Goal: Find specific page/section: Find specific page/section

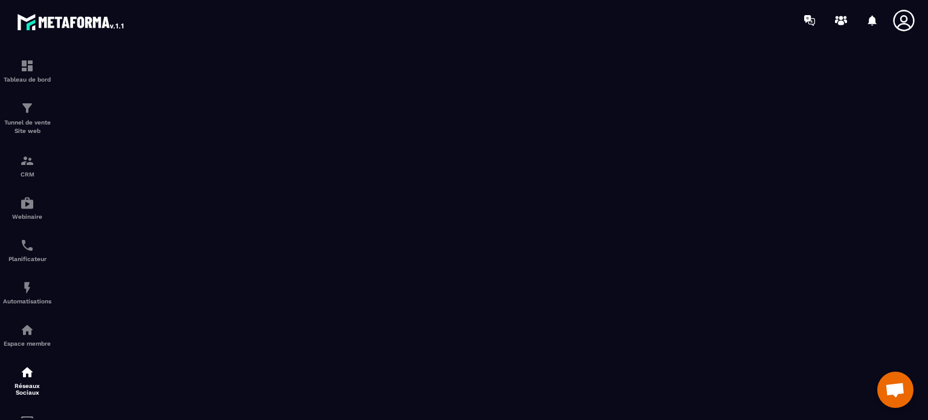
scroll to position [2273, 0]
click at [30, 66] on img at bounding box center [27, 66] width 14 height 14
click at [22, 118] on div "Tunnel de vente Site web" at bounding box center [27, 118] width 48 height 34
